Goal: Information Seeking & Learning: Compare options

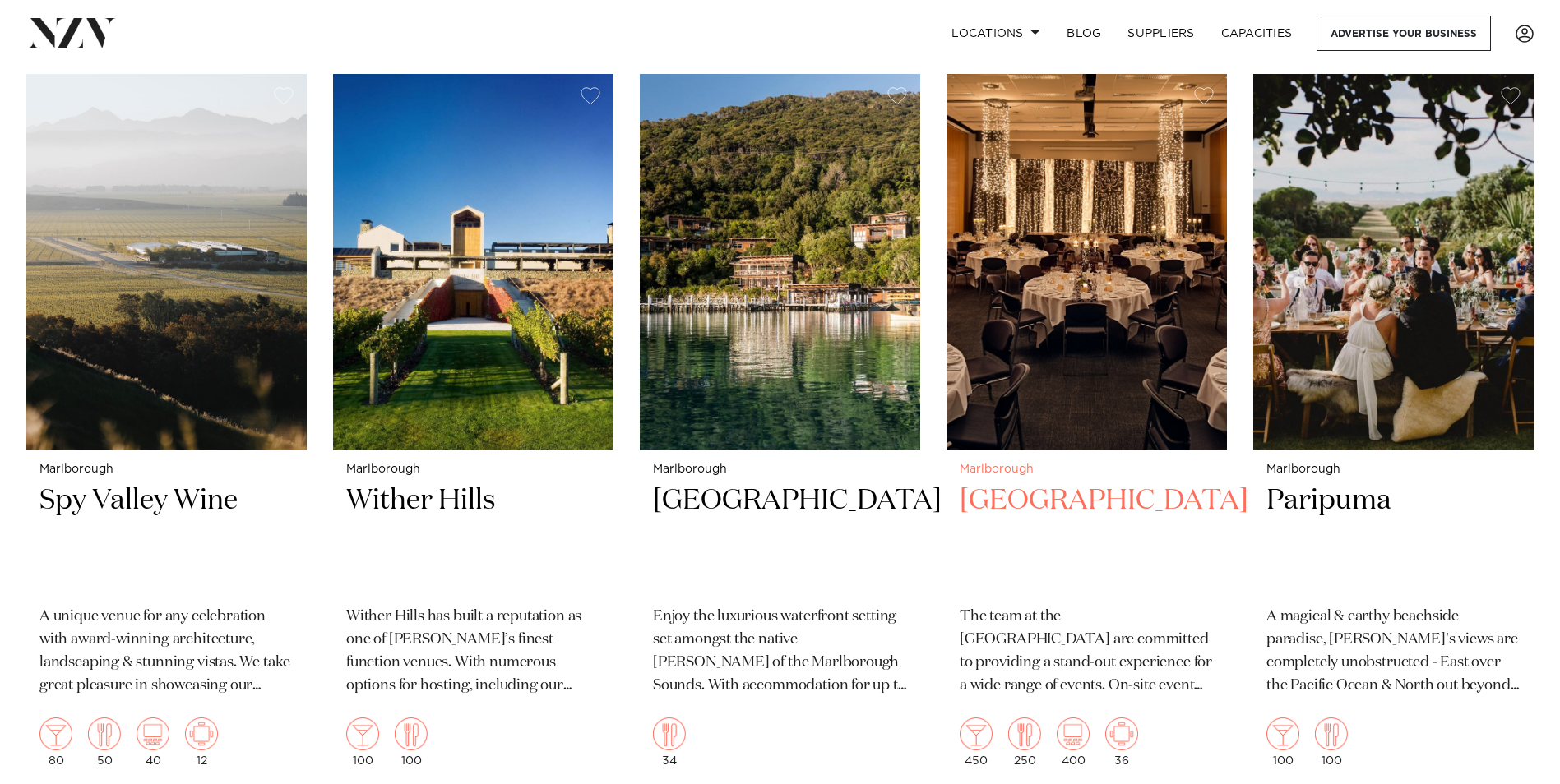
scroll to position [657, 0]
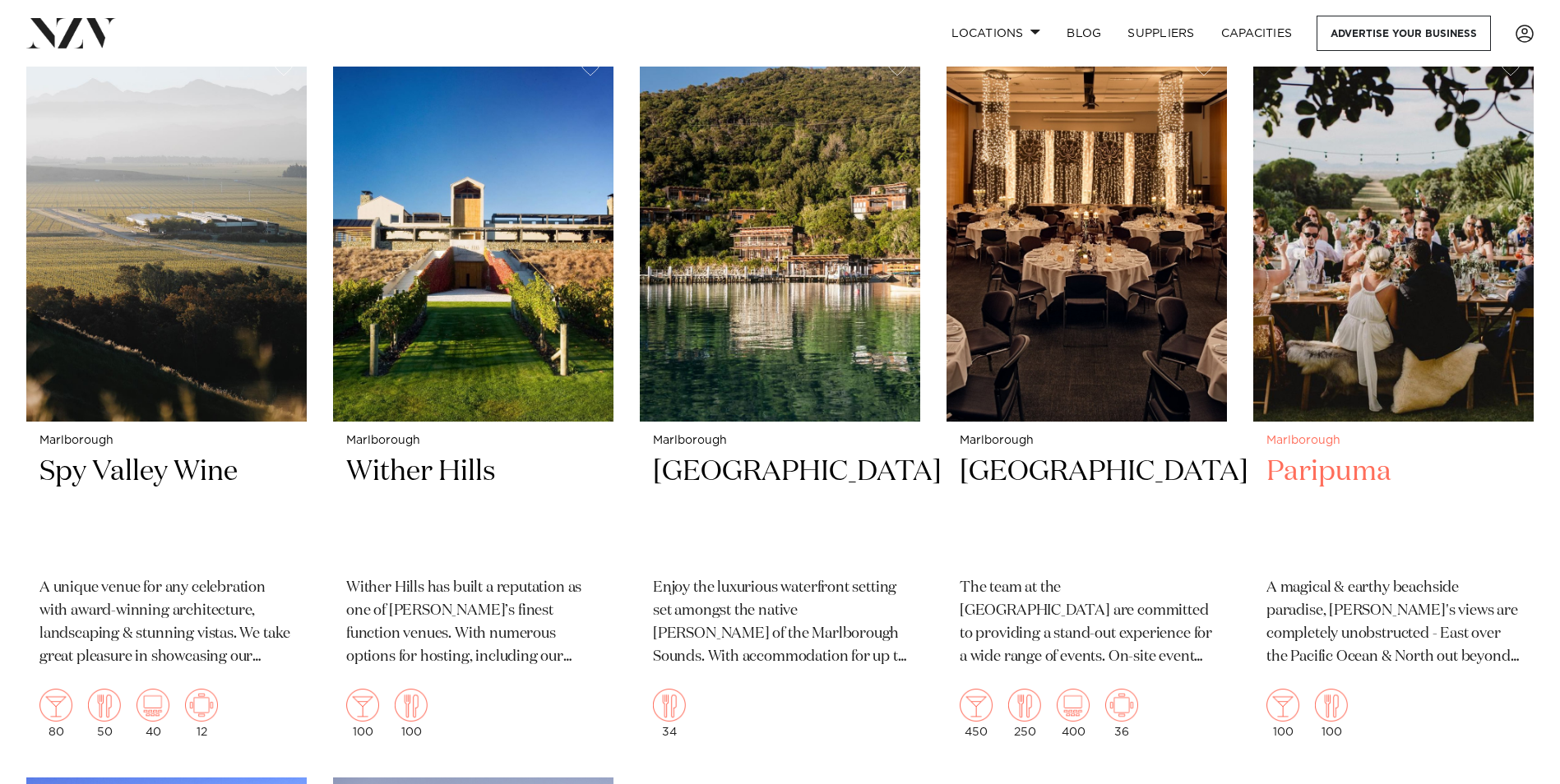
click at [1335, 454] on h2 "Paripuma" at bounding box center [1393, 509] width 254 height 111
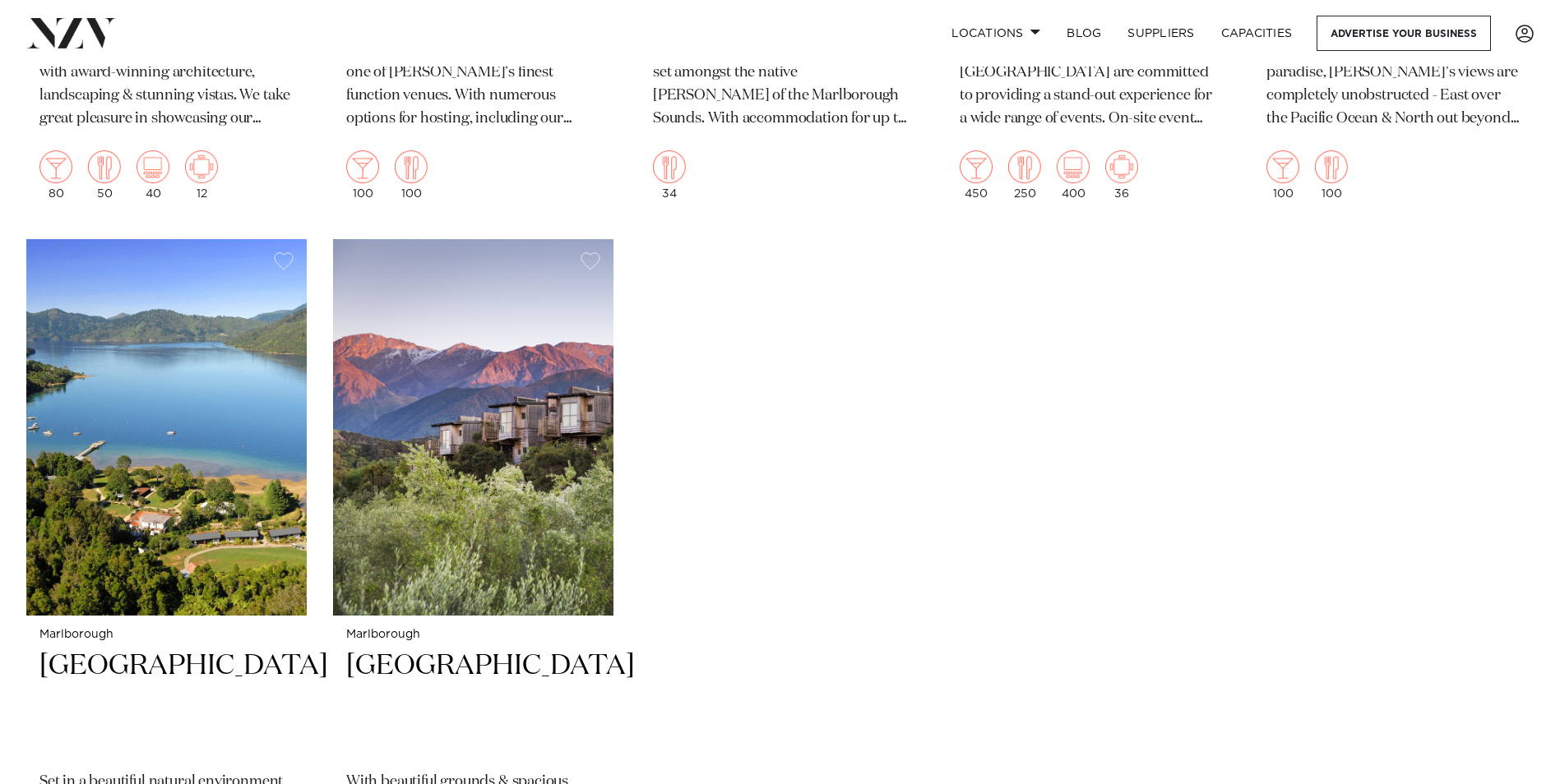
scroll to position [1397, 0]
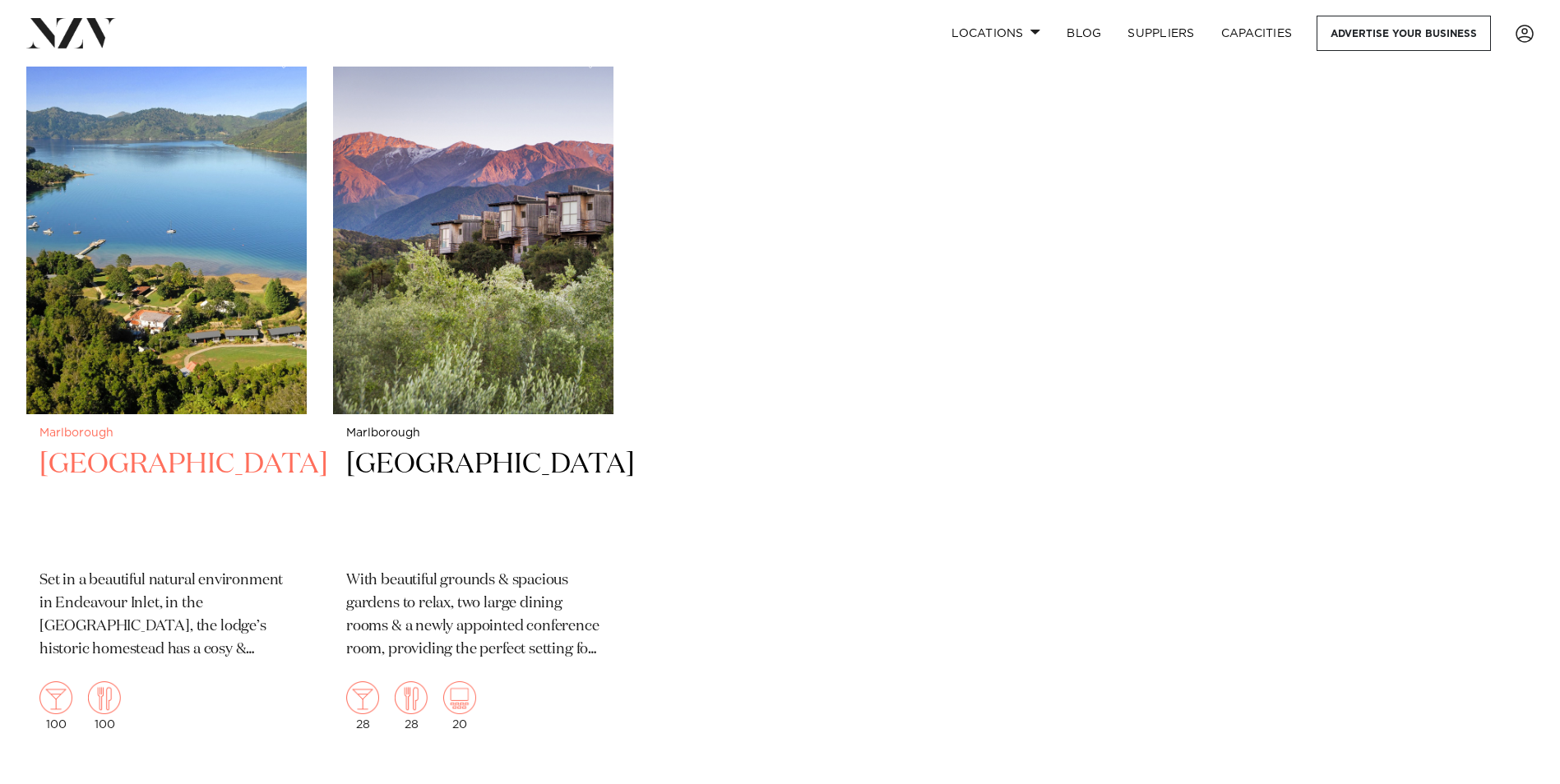
click at [154, 447] on h2 "Furneaux Lodge" at bounding box center [166, 502] width 254 height 111
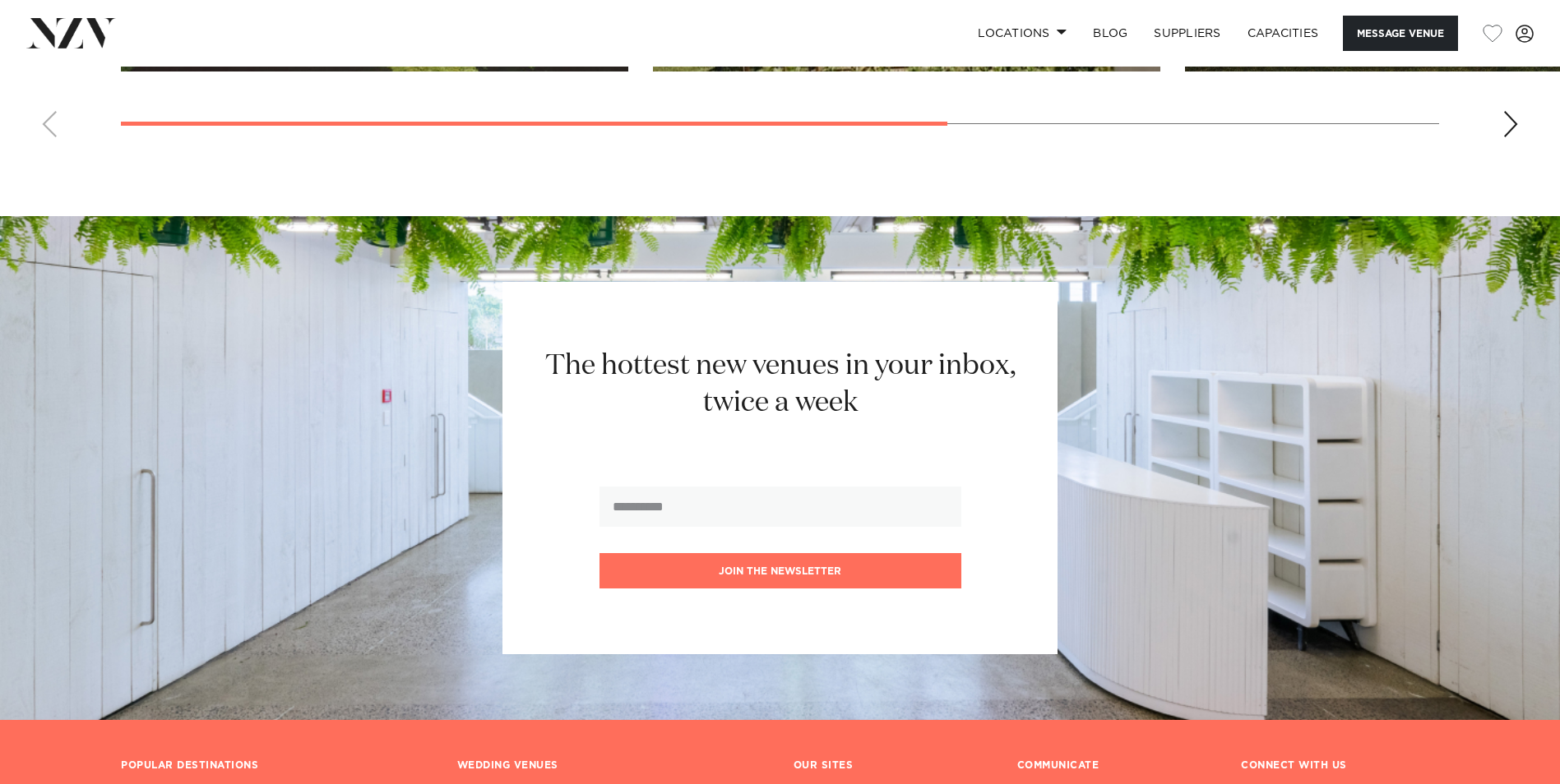
scroll to position [2104, 0]
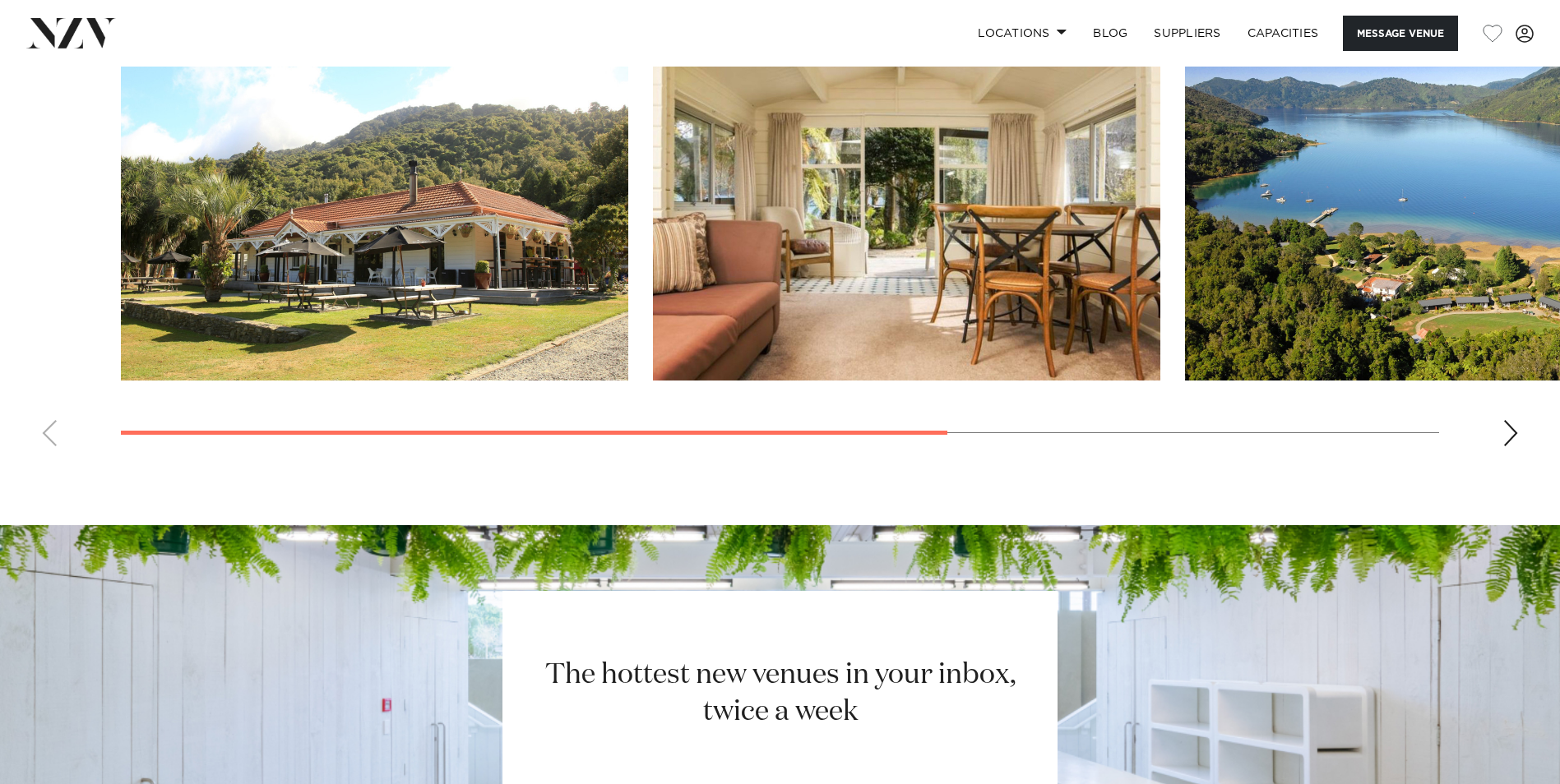
scroll to position [1200, 0]
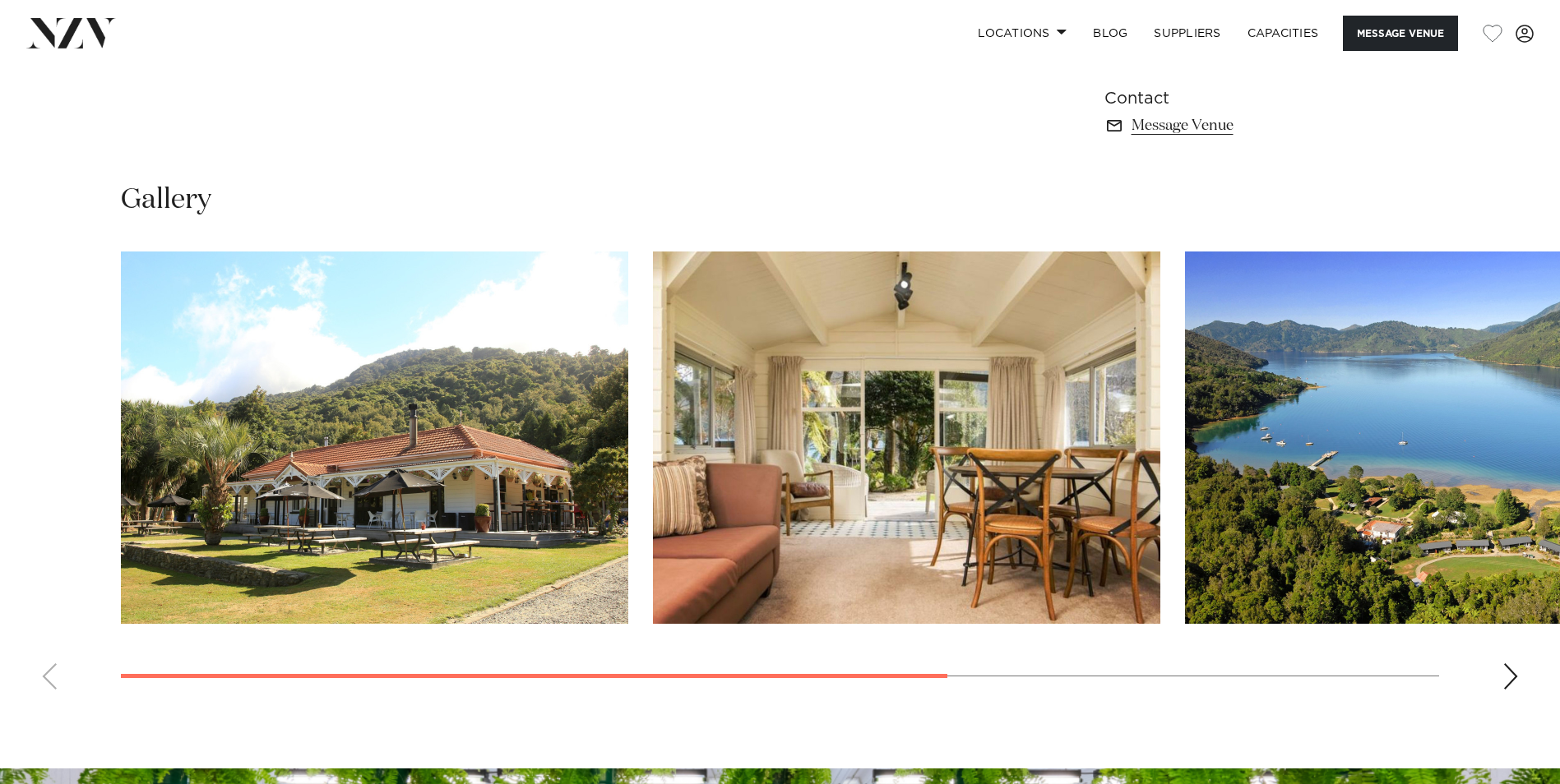
click at [1515, 680] on div "Next slide" at bounding box center [1511, 677] width 17 height 26
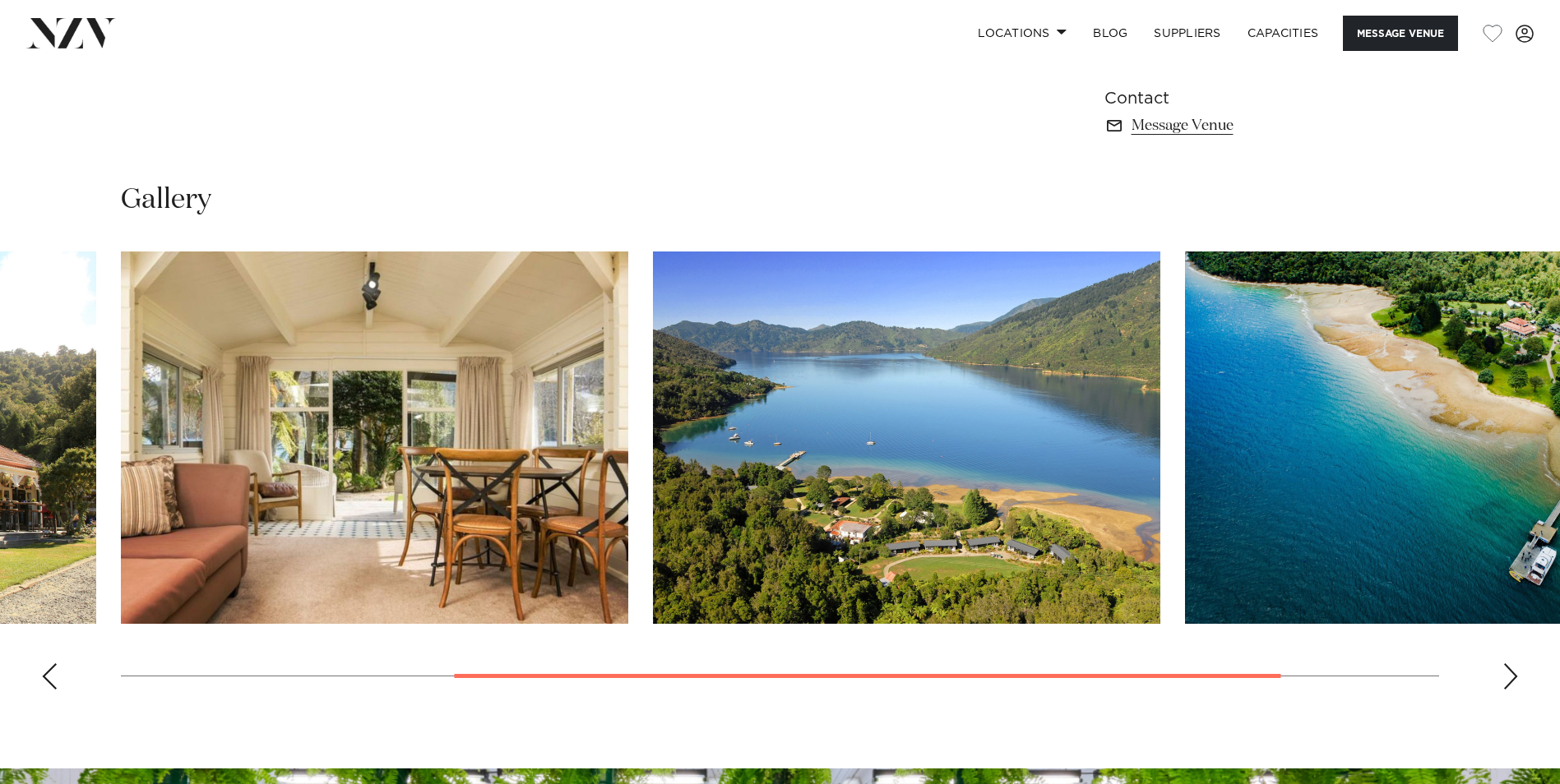
click at [1512, 674] on div "Next slide" at bounding box center [1511, 677] width 17 height 26
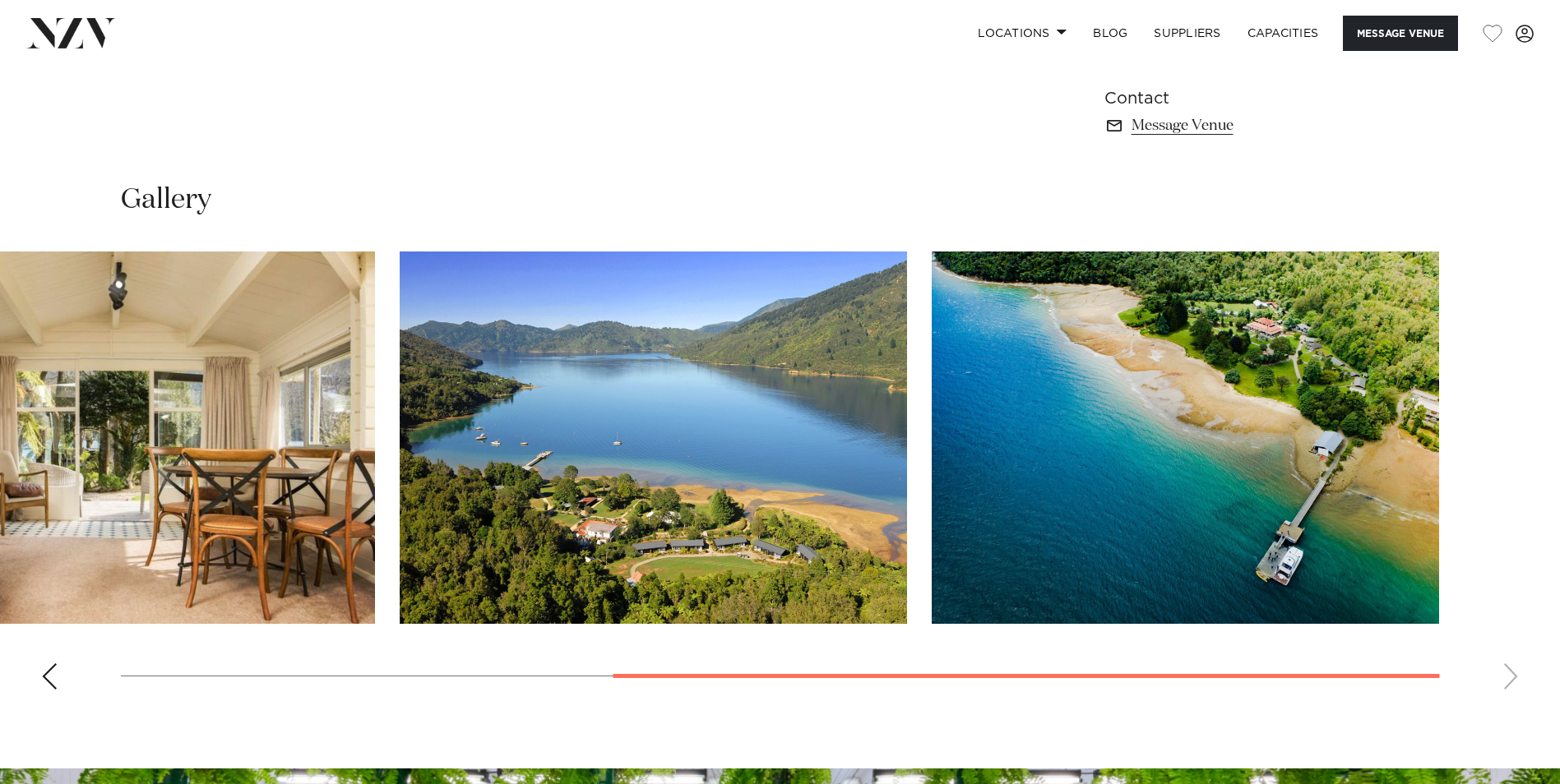
click at [1512, 674] on swiper-container at bounding box center [780, 477] width 1560 height 451
click at [1507, 674] on swiper-container at bounding box center [780, 477] width 1560 height 451
click at [58, 671] on swiper-container at bounding box center [780, 477] width 1560 height 451
click at [45, 675] on div "Previous slide" at bounding box center [49, 677] width 17 height 26
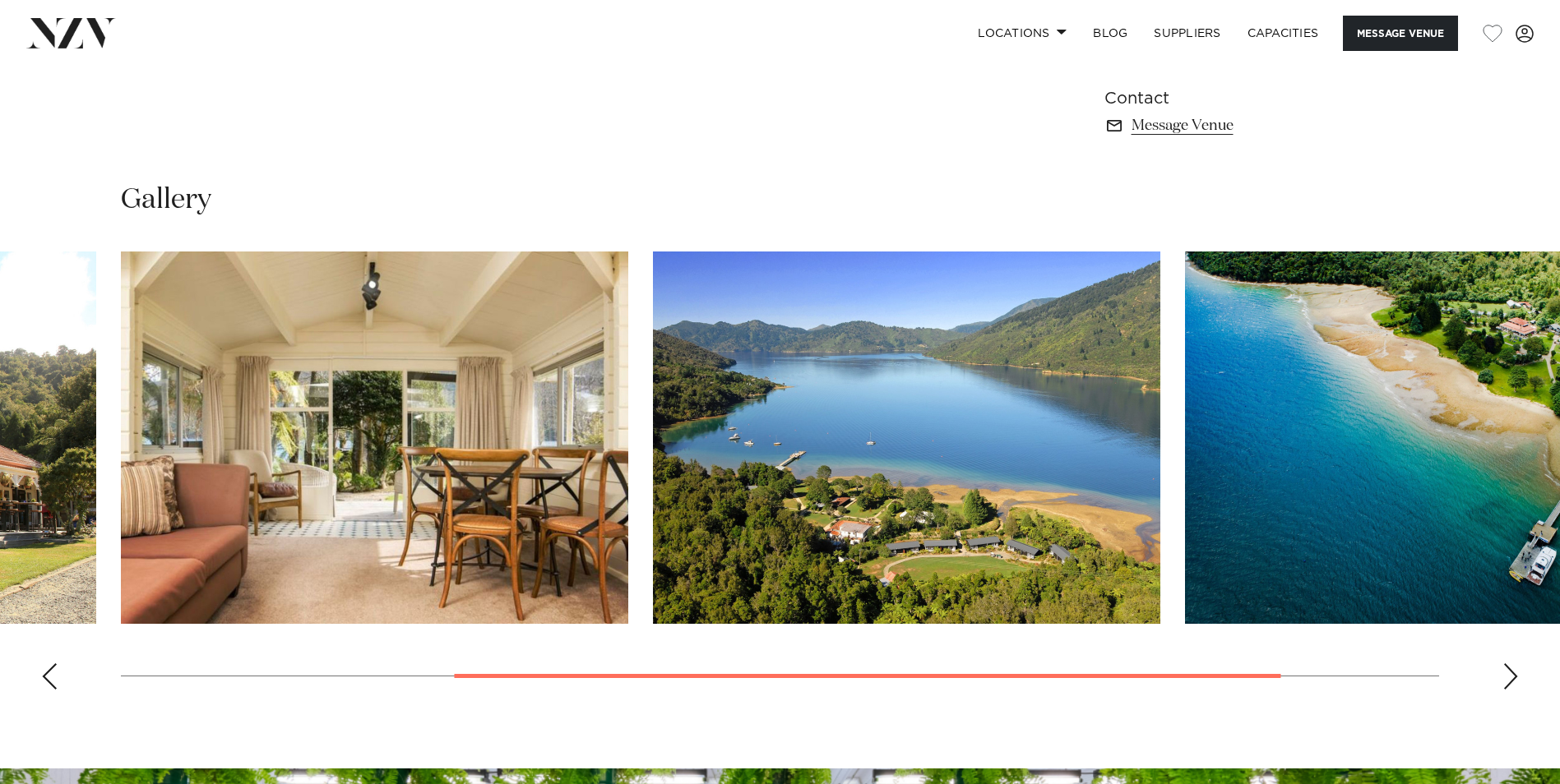
click at [45, 675] on div "Previous slide" at bounding box center [49, 677] width 17 height 26
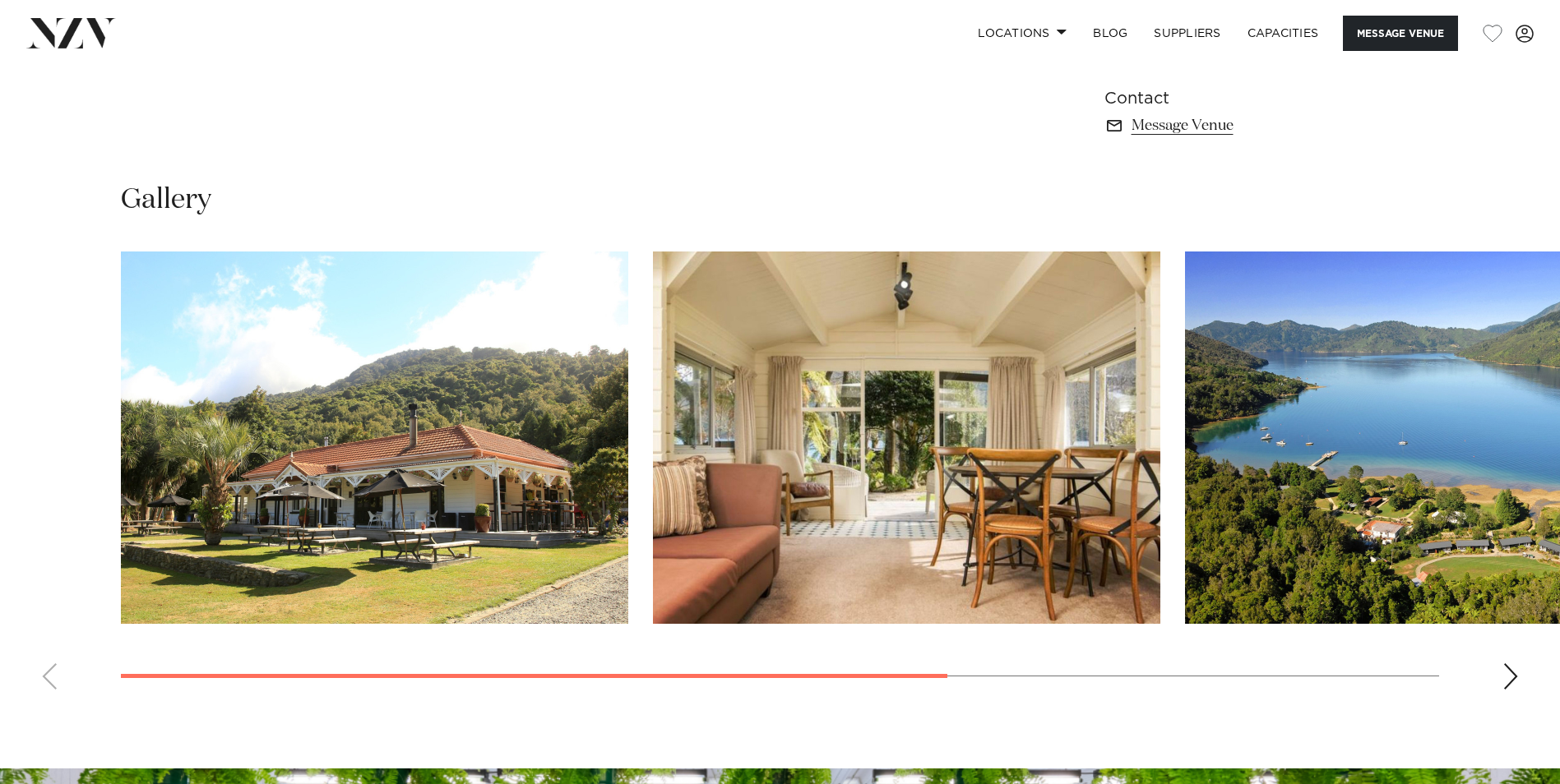
click at [45, 675] on swiper-container at bounding box center [780, 477] width 1560 height 451
